Goal: Task Accomplishment & Management: Complete application form

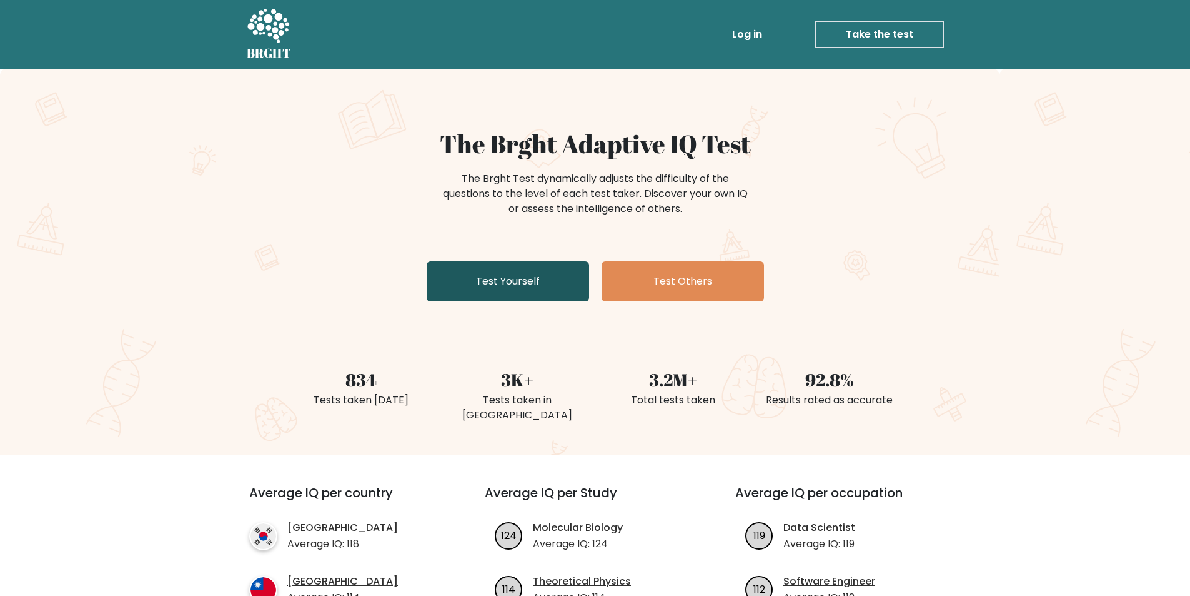
scroll to position [125, 0]
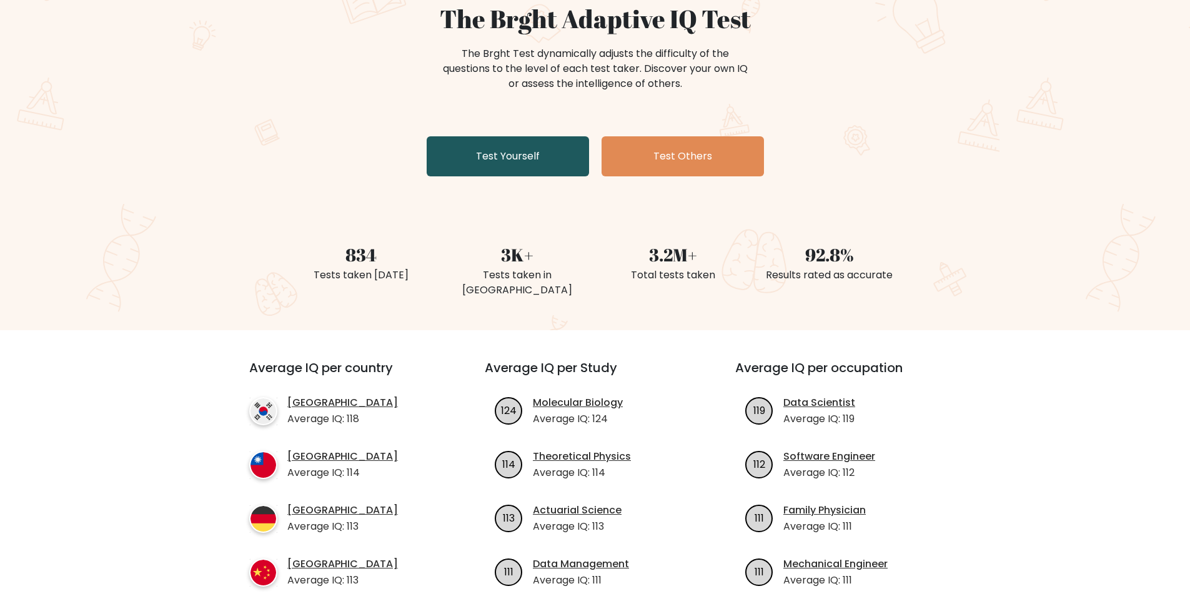
click at [490, 167] on link "Test Yourself" at bounding box center [508, 156] width 162 height 40
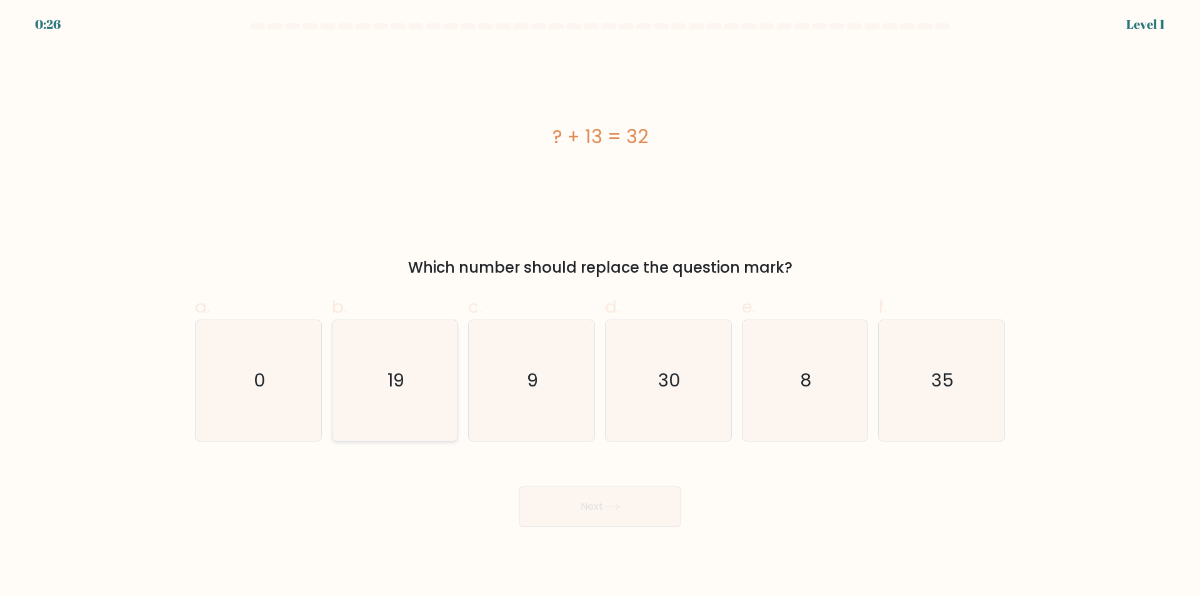
click at [402, 414] on icon "19" at bounding box center [394, 380] width 121 height 121
click at [600, 306] on input "b. 19" at bounding box center [600, 302] width 1 height 8
radio input "true"
click at [594, 518] on button "Next" at bounding box center [600, 506] width 162 height 40
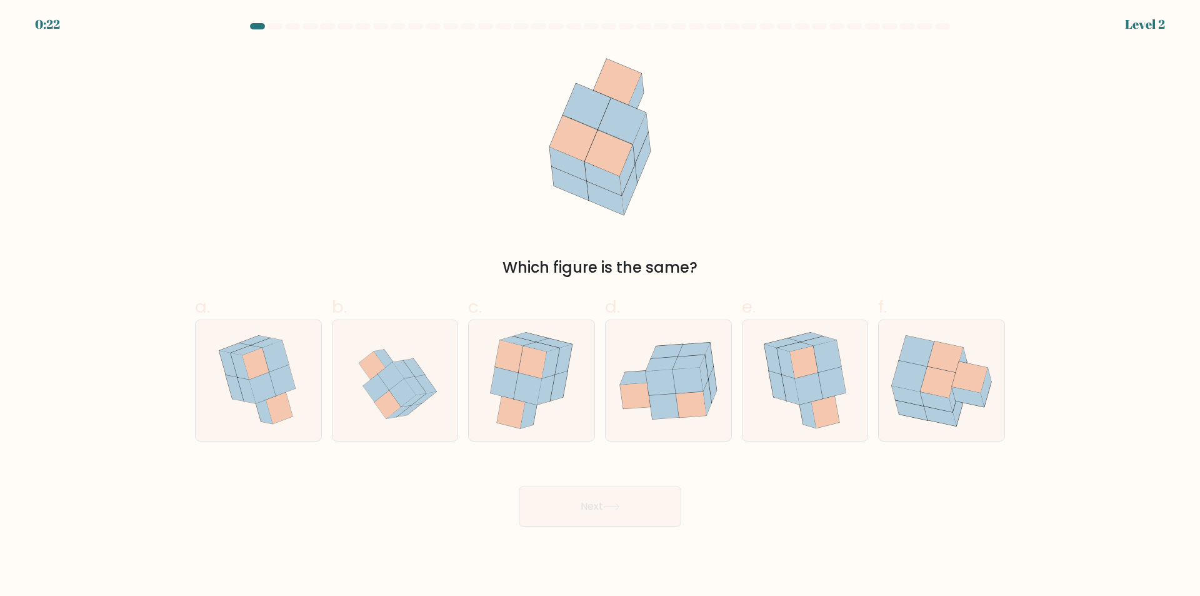
click at [569, 513] on button "Next" at bounding box center [600, 506] width 162 height 40
drag, startPoint x: 569, startPoint y: 513, endPoint x: 428, endPoint y: 511, distance: 141.3
click at [428, 511] on div "Next" at bounding box center [599, 491] width 825 height 70
click at [523, 362] on icon at bounding box center [533, 362] width 28 height 32
click at [600, 306] on input "c." at bounding box center [600, 302] width 1 height 8
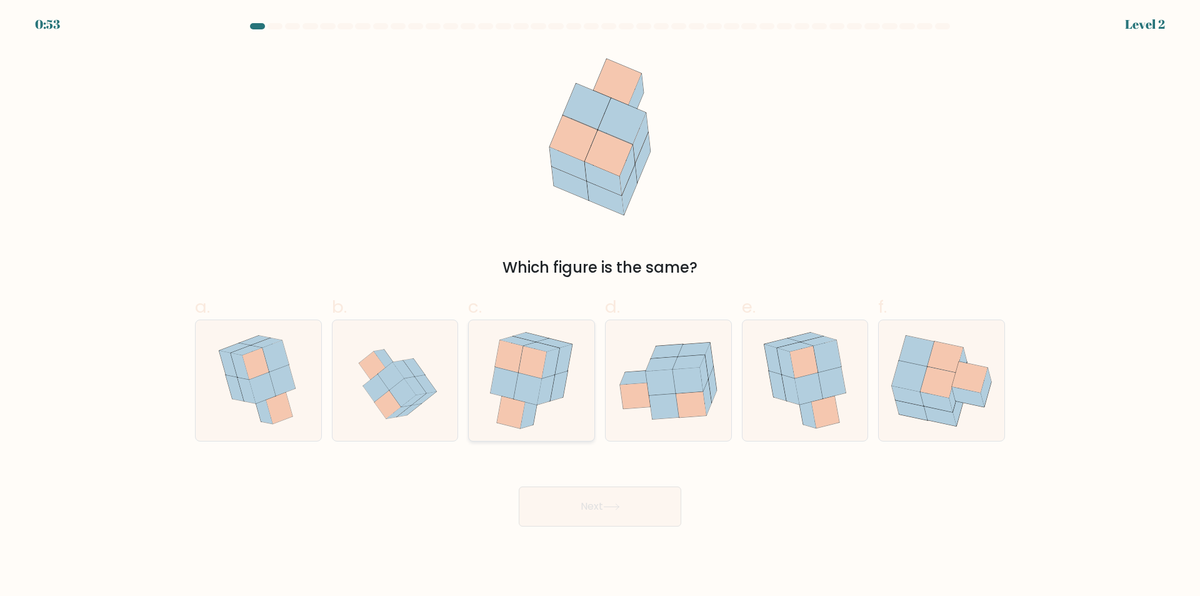
radio input "true"
click at [636, 492] on button "Next" at bounding box center [600, 506] width 162 height 40
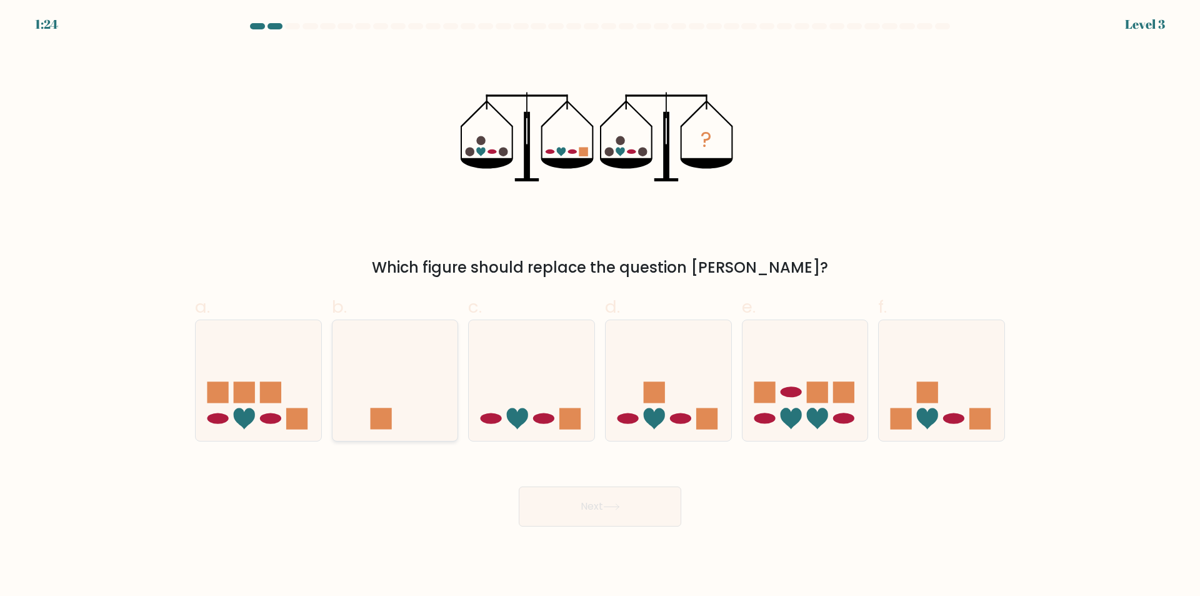
click at [412, 421] on icon at bounding box center [395, 381] width 126 height 104
click at [600, 306] on input "b." at bounding box center [600, 302] width 1 height 8
radio input "true"
click at [620, 502] on button "Next" at bounding box center [600, 506] width 162 height 40
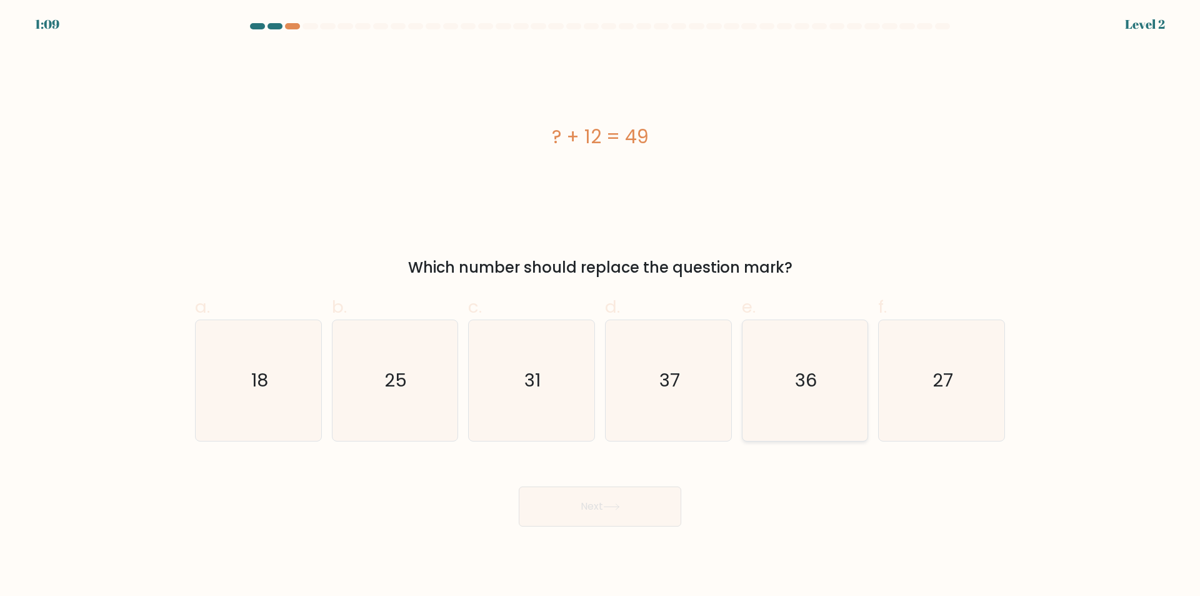
click at [831, 382] on icon "36" at bounding box center [804, 380] width 121 height 121
click at [601, 306] on input "e. 36" at bounding box center [600, 302] width 1 height 8
radio input "true"
click at [727, 356] on icon "37" at bounding box center [668, 380] width 121 height 121
click at [601, 306] on input "d. 37" at bounding box center [600, 302] width 1 height 8
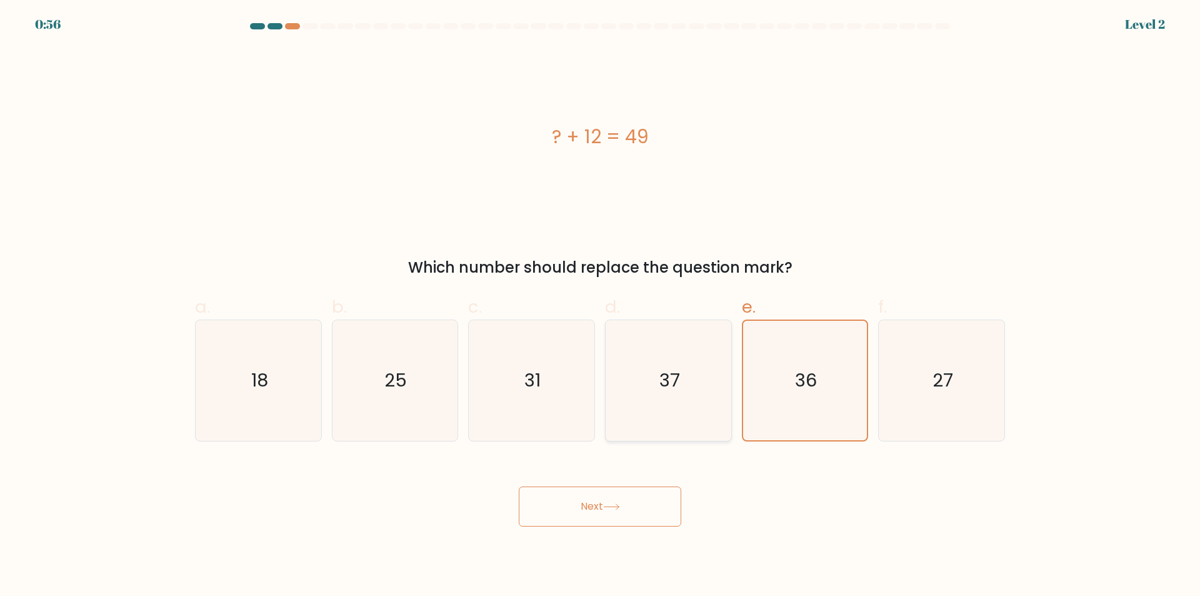
radio input "true"
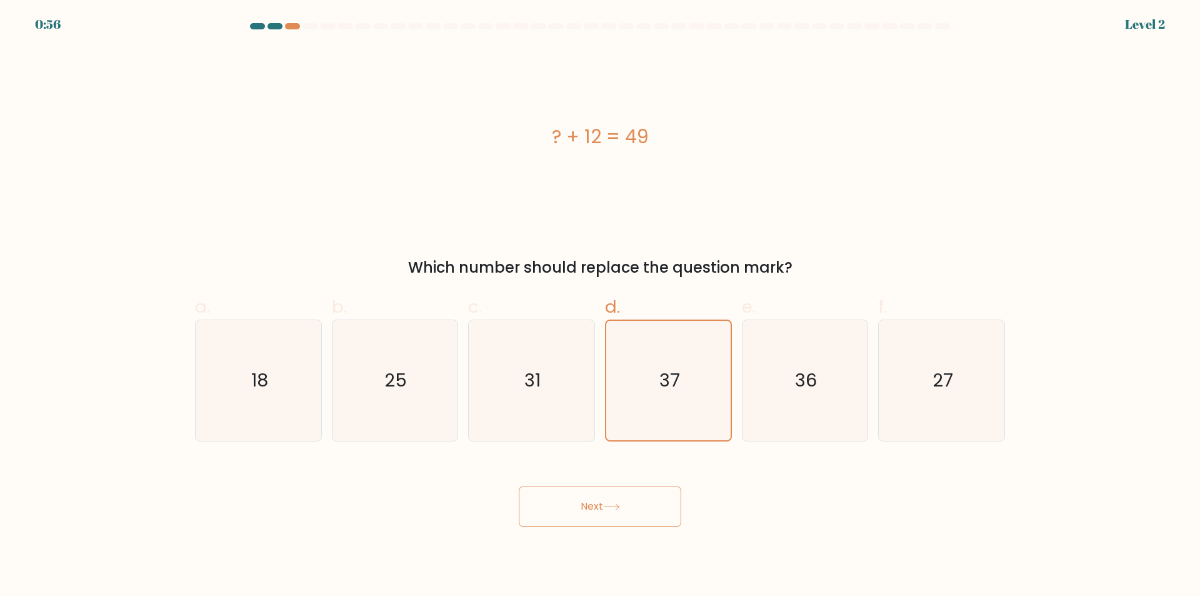
click at [649, 514] on button "Next" at bounding box center [600, 506] width 162 height 40
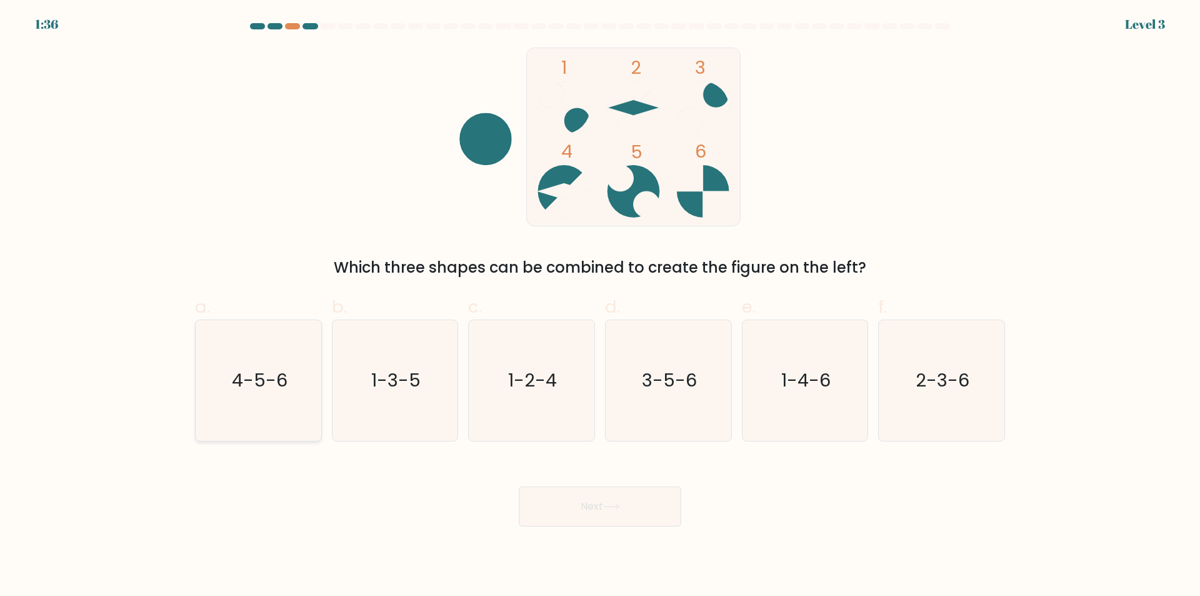
drag, startPoint x: 261, startPoint y: 371, endPoint x: 362, endPoint y: 439, distance: 122.5
click at [261, 372] on text "4-5-6" at bounding box center [260, 380] width 56 height 25
click at [600, 306] on input "a. 4-5-6" at bounding box center [600, 302] width 1 height 8
radio input "true"
click at [559, 502] on button "Next" at bounding box center [600, 506] width 162 height 40
